Goal: Communication & Community: Answer question/provide support

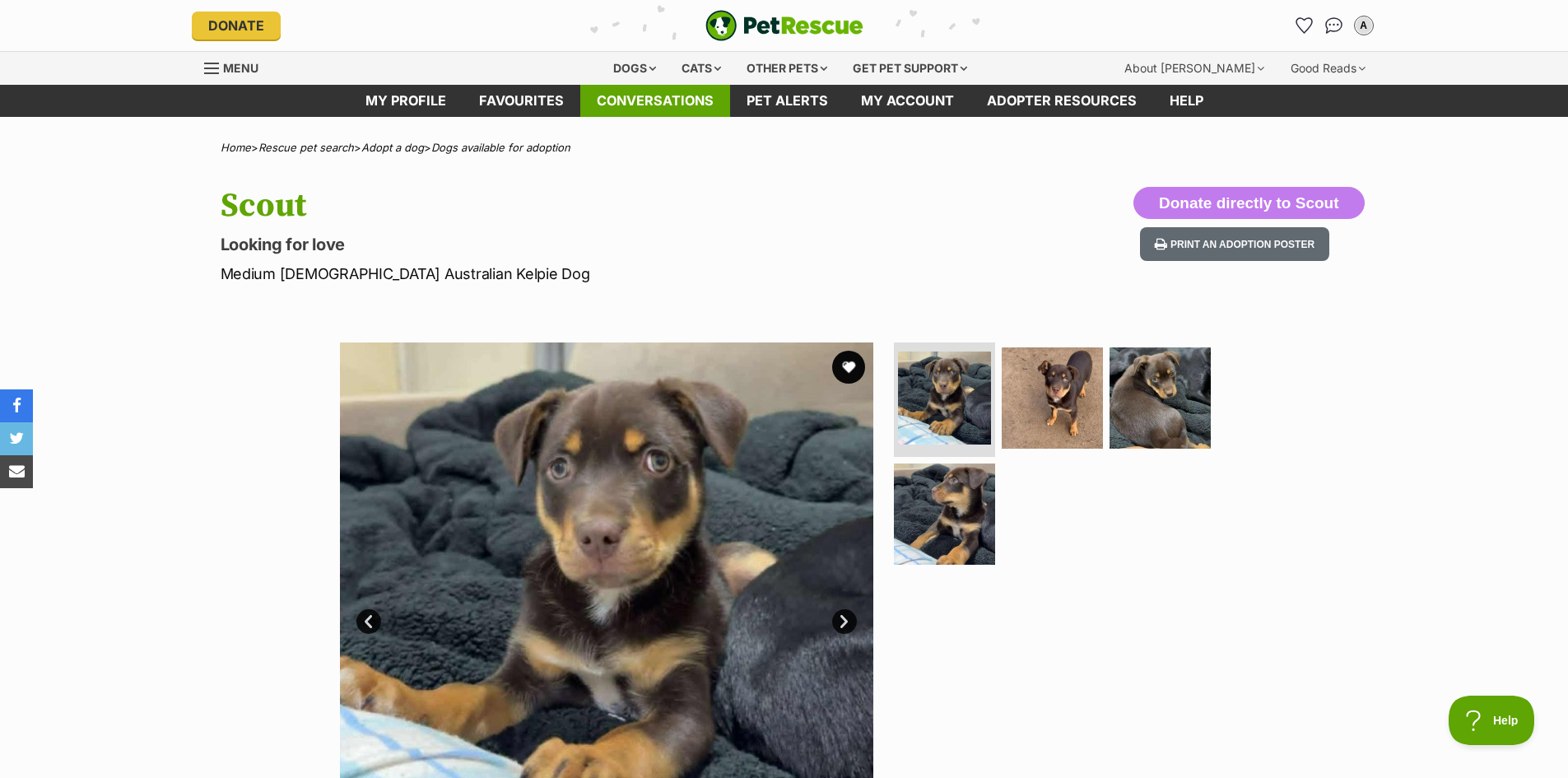
click at [706, 100] on link "Conversations" at bounding box center [654, 100] width 149 height 32
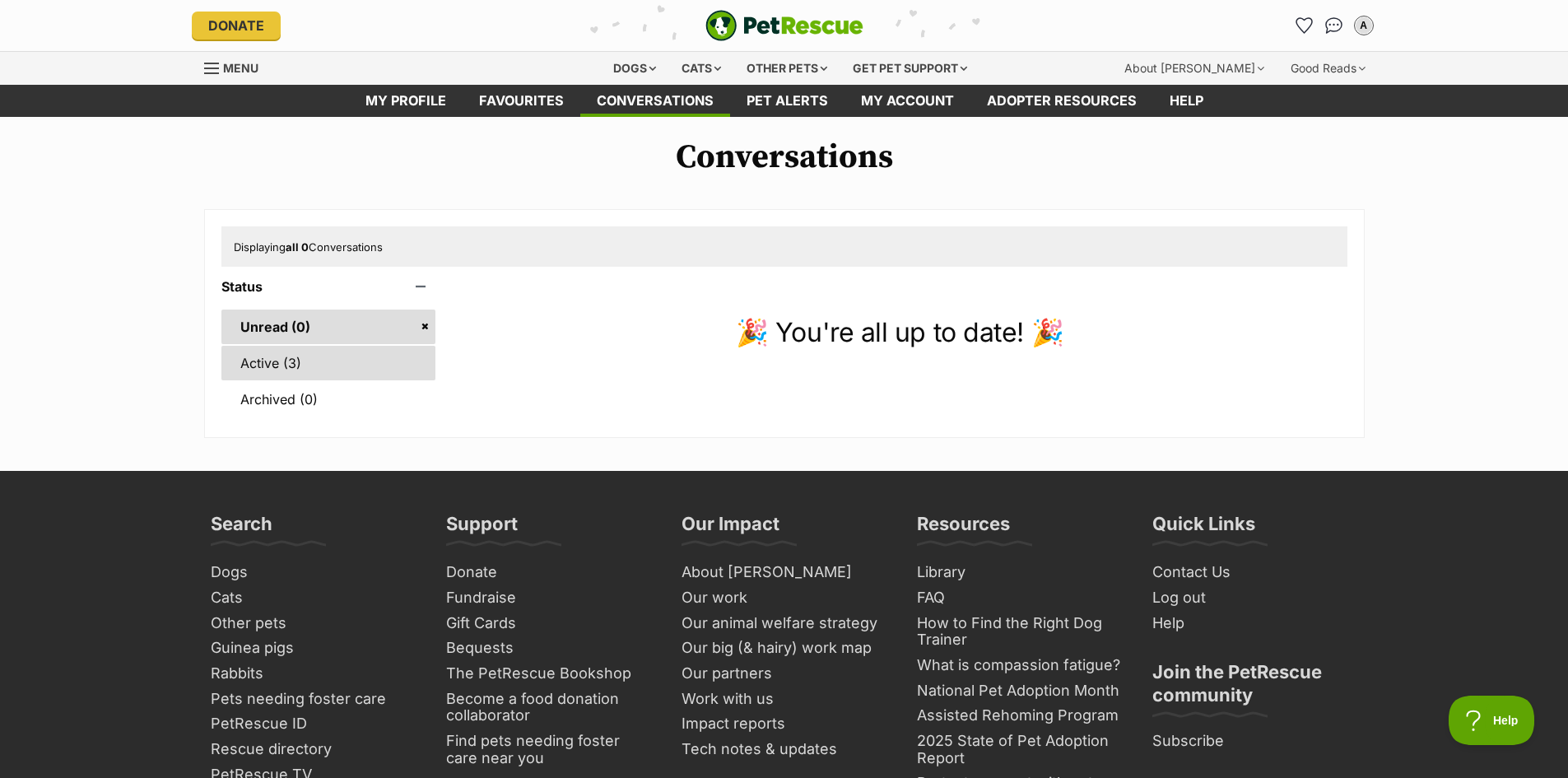
click at [258, 357] on link "Active (3)" at bounding box center [328, 362] width 214 height 34
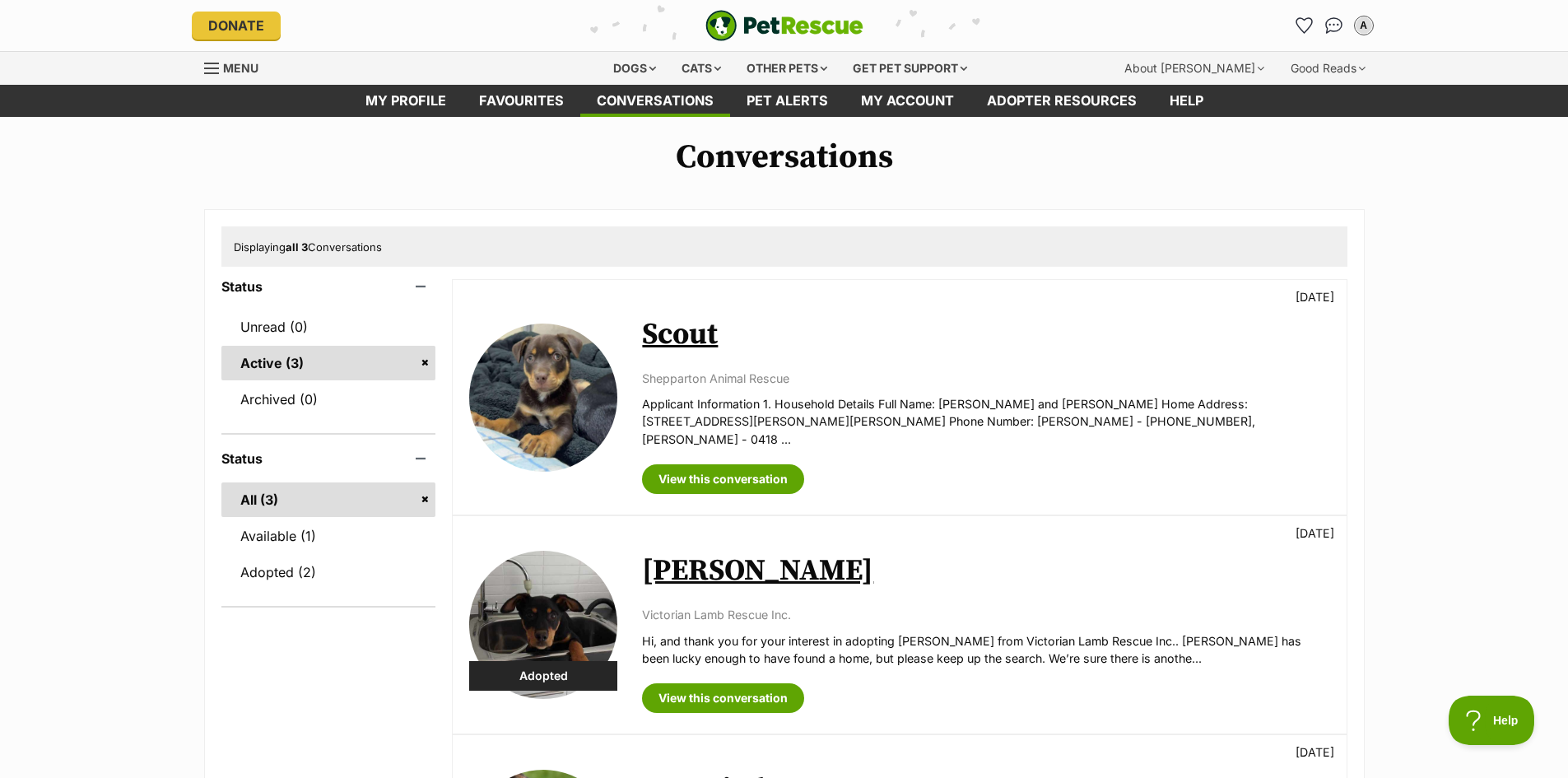
click at [699, 344] on link "Scout" at bounding box center [680, 334] width 76 height 37
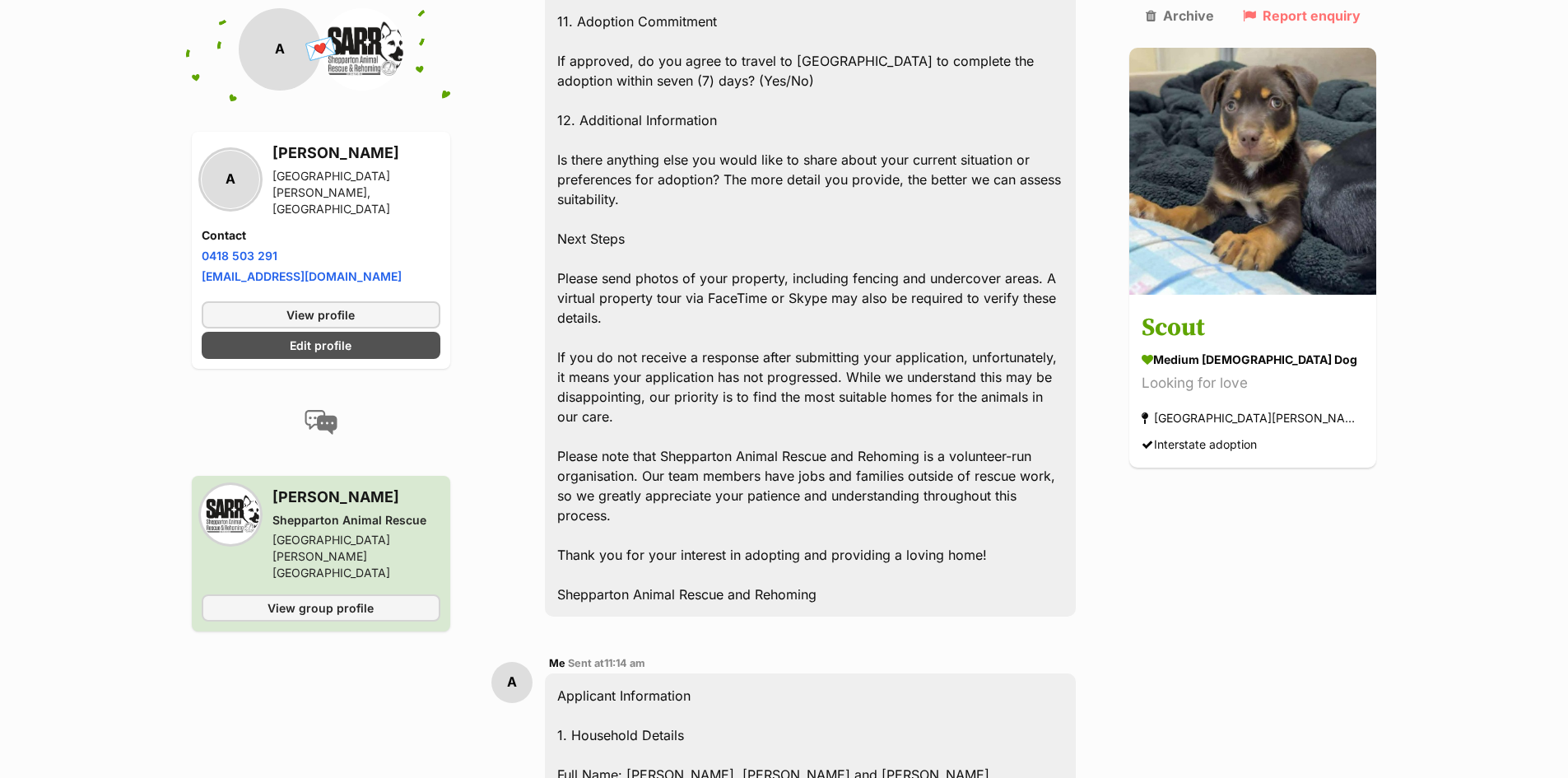
scroll to position [2094, 0]
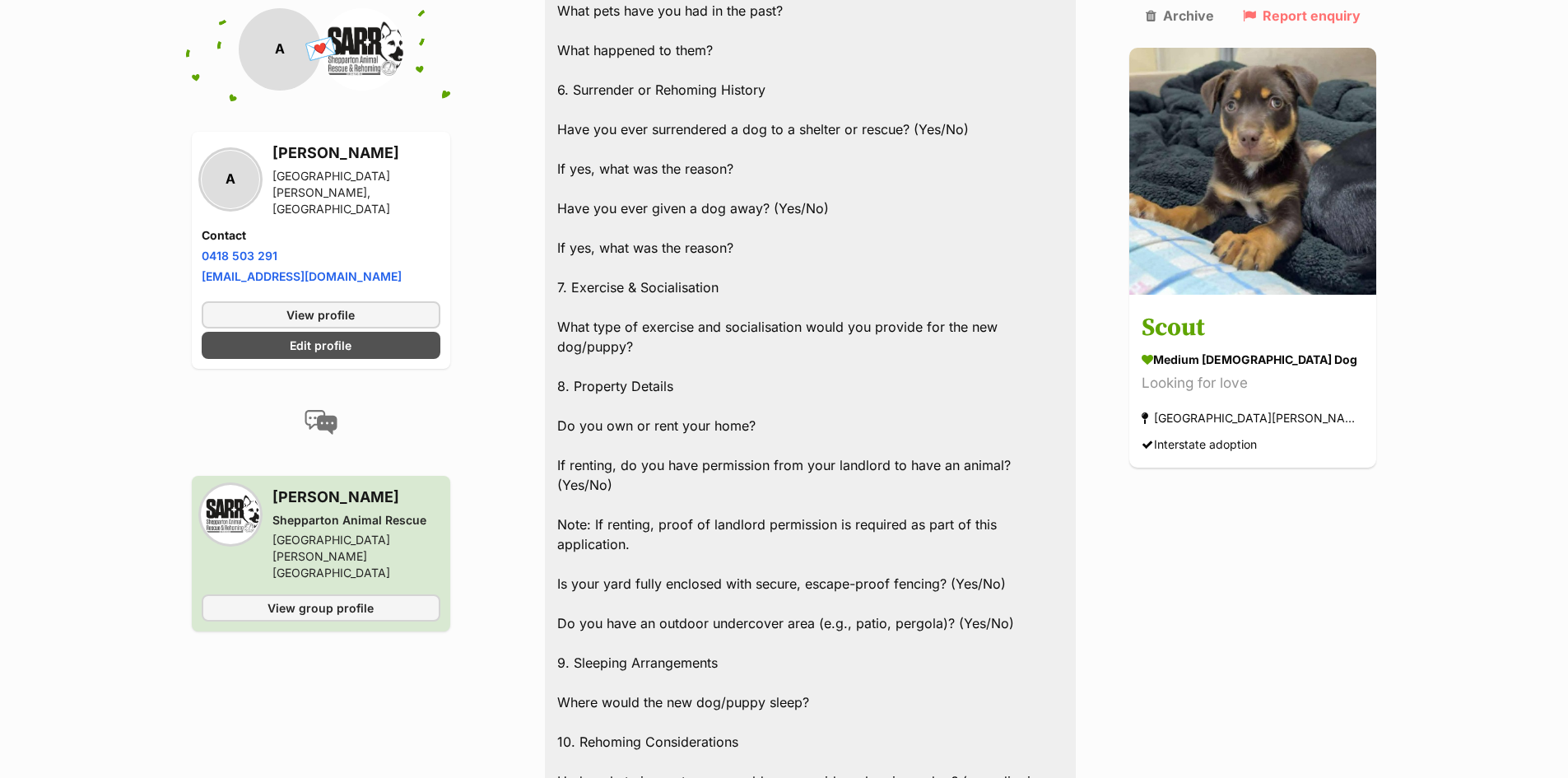
drag, startPoint x: 1574, startPoint y: 511, endPoint x: 1510, endPoint y: 285, distance: 234.9
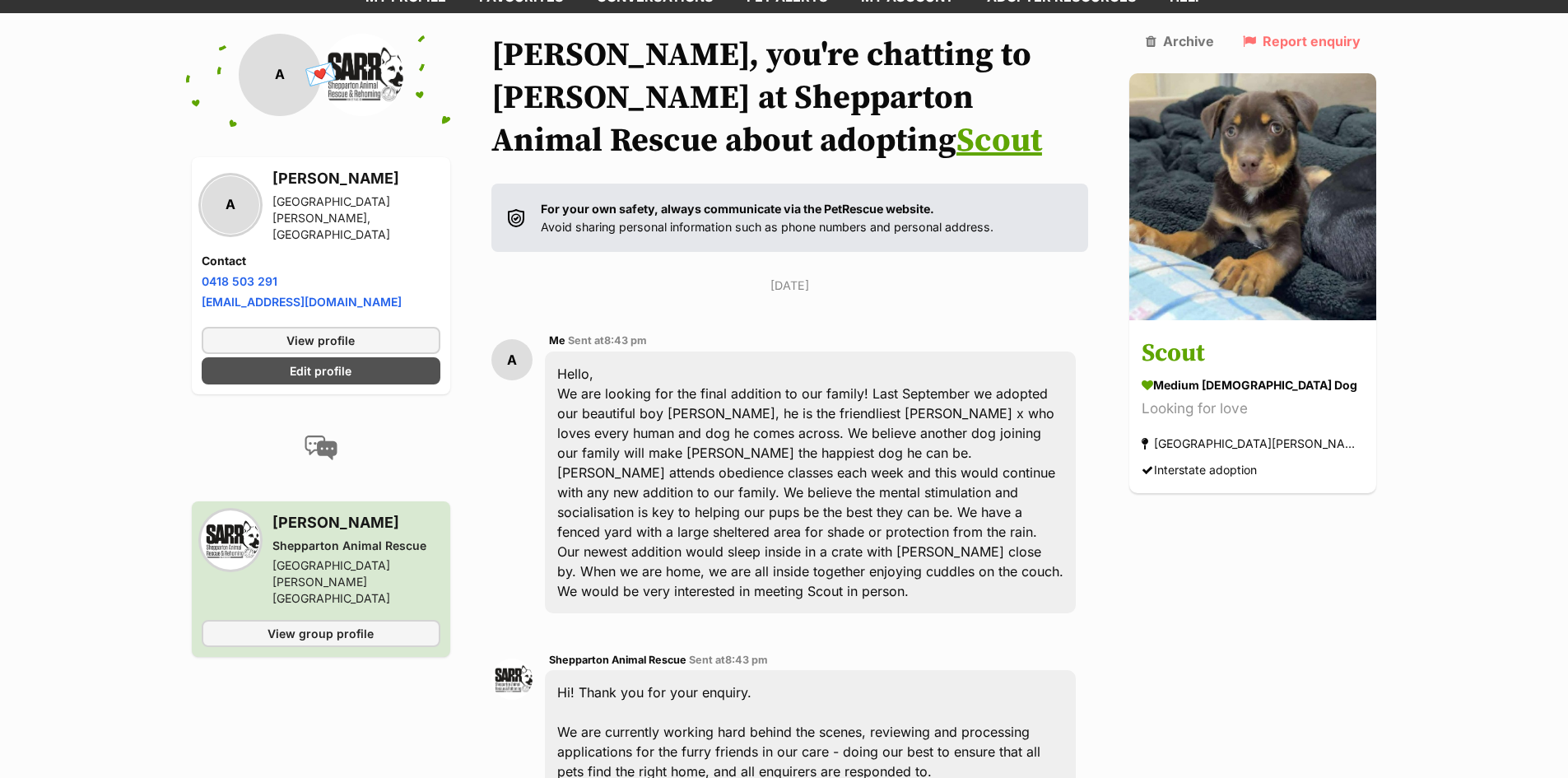
scroll to position [0, 0]
